Goal: Use online tool/utility: Utilize a website feature to perform a specific function

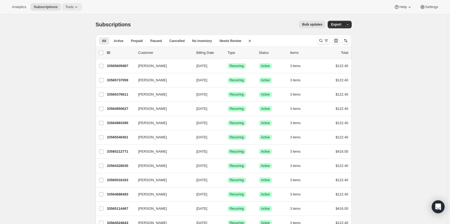
click at [70, 9] on span "Tools" at bounding box center [69, 7] width 8 height 4
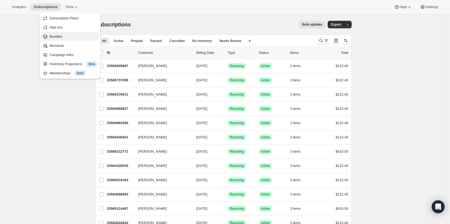
click at [65, 34] on span "Bundles" at bounding box center [74, 36] width 48 height 5
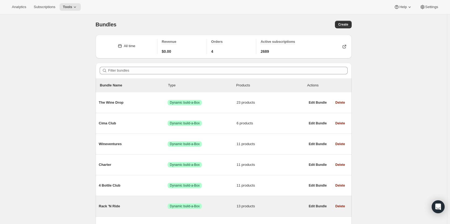
click at [297, 210] on div "Rack 'N Ride Success Dynamic build-a-Box 13 products" at bounding box center [202, 206] width 207 height 14
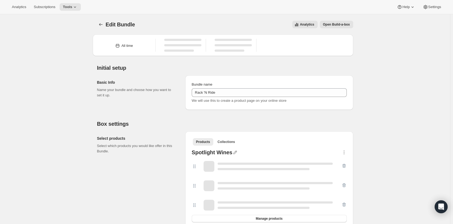
type input "Rack 'N Ride"
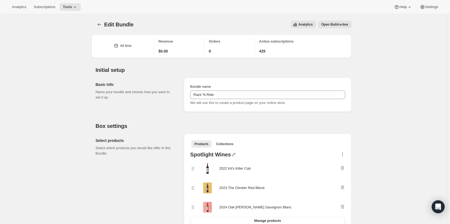
click at [342, 154] on icon "button" at bounding box center [342, 154] width 5 height 5
